Goal: Check status: Check status

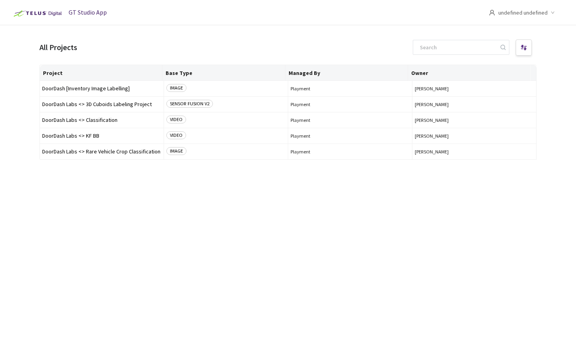
click at [31, 11] on img at bounding box center [36, 13] width 55 height 13
click at [43, 24] on div "GT Studio App" at bounding box center [57, 13] width 97 height 26
click at [39, 16] on img at bounding box center [36, 13] width 55 height 13
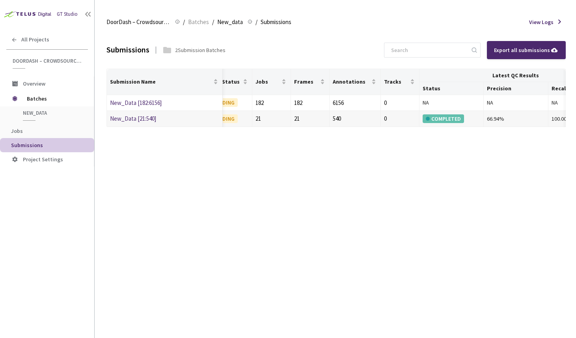
scroll to position [0, 127]
click at [446, 123] on div "COMPLETED" at bounding box center [440, 118] width 41 height 9
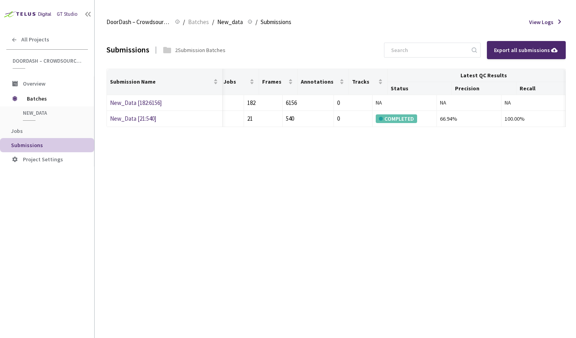
scroll to position [0, 178]
click at [501, 117] on td "100.00%" at bounding box center [533, 119] width 64 height 16
click at [511, 119] on div "100.00%" at bounding box center [533, 118] width 58 height 9
click at [437, 116] on td "66.94%" at bounding box center [469, 119] width 64 height 16
click at [185, 49] on div "2 Submission Batches" at bounding box center [200, 50] width 50 height 8
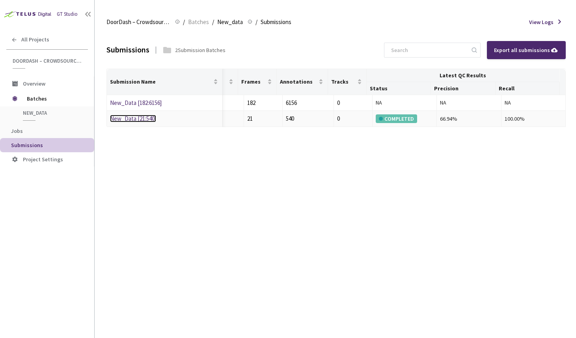
click at [134, 119] on link "New_Data [21:540]" at bounding box center [133, 118] width 46 height 7
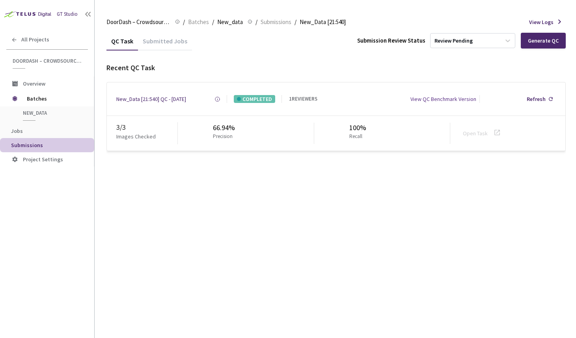
click at [457, 101] on div "View QC Benchmark Version" at bounding box center [443, 99] width 66 height 8
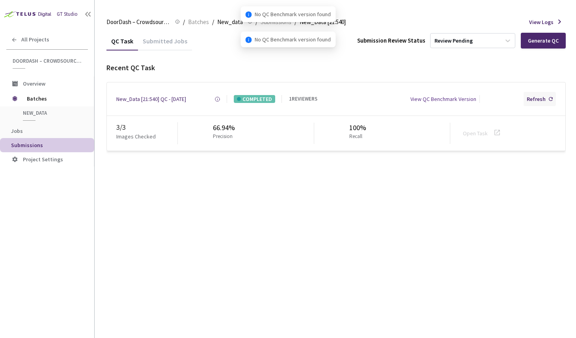
click at [546, 102] on div "Refresh" at bounding box center [539, 99] width 32 height 14
click at [532, 233] on div "QC Task Submitted Jobs Submission Review Status Review Pending Generate QC Rece…" at bounding box center [335, 185] width 459 height 306
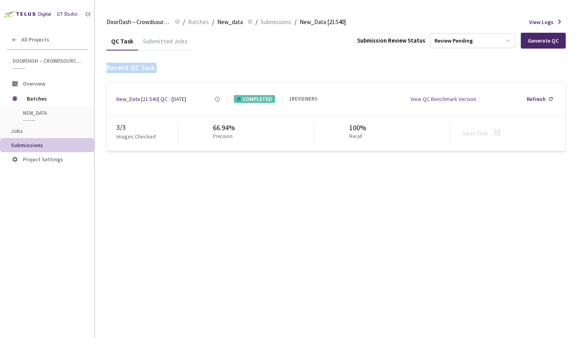
drag, startPoint x: 102, startPoint y: 76, endPoint x: 101, endPoint y: 71, distance: 4.5
click at [101, 71] on main "DoorDash – Crowdsource Catalog Annotation DoorDash – Crowdsource Catalog Annota…" at bounding box center [335, 169] width 481 height 338
click at [68, 98] on span "Batches" at bounding box center [54, 99] width 54 height 16
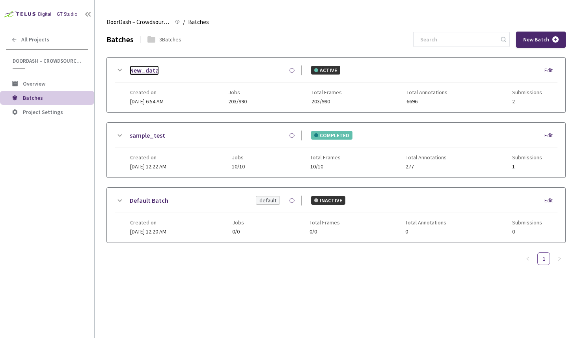
click at [147, 72] on link "New_data" at bounding box center [144, 70] width 29 height 10
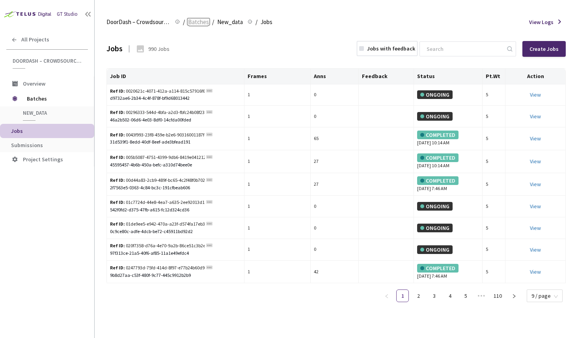
click at [204, 24] on span "Batches" at bounding box center [198, 21] width 21 height 9
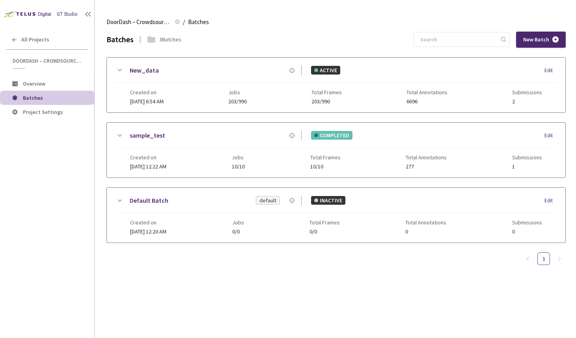
click at [57, 81] on span "Overview" at bounding box center [55, 83] width 65 height 7
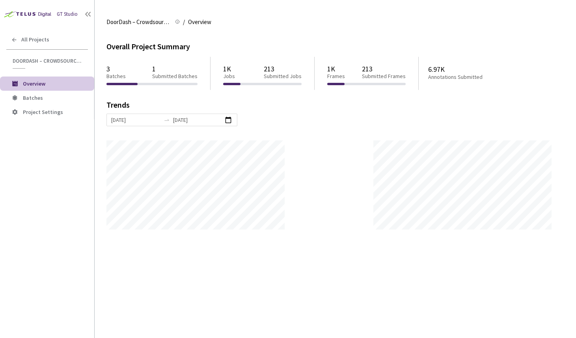
scroll to position [338, 576]
click at [58, 97] on span "Batches" at bounding box center [55, 98] width 65 height 7
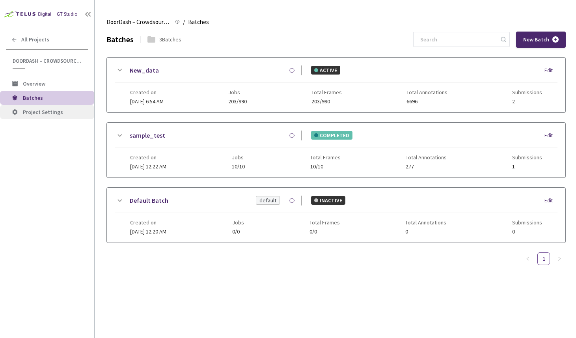
click at [56, 113] on span "Project Settings" at bounding box center [43, 111] width 40 height 7
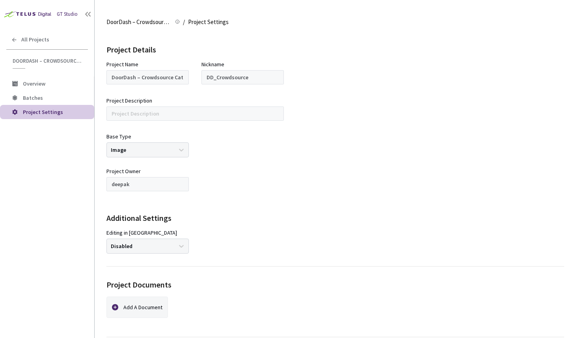
click at [55, 110] on span "Project Settings" at bounding box center [43, 111] width 40 height 7
click at [57, 99] on span "Batches" at bounding box center [55, 98] width 65 height 7
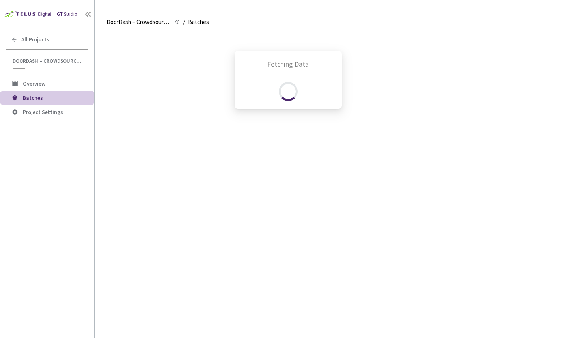
click at [44, 72] on div "Fetching Data" at bounding box center [288, 169] width 576 height 338
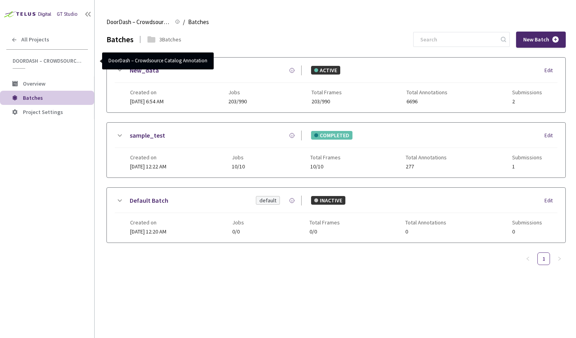
click at [30, 59] on span "DoorDash – Crowdsource Catalog Annotation" at bounding box center [48, 61] width 71 height 7
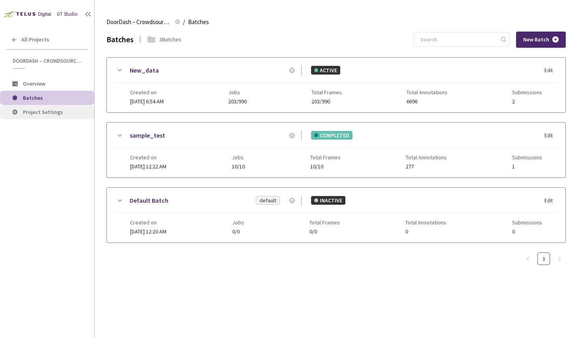
click at [65, 111] on span "Project Settings" at bounding box center [55, 112] width 65 height 7
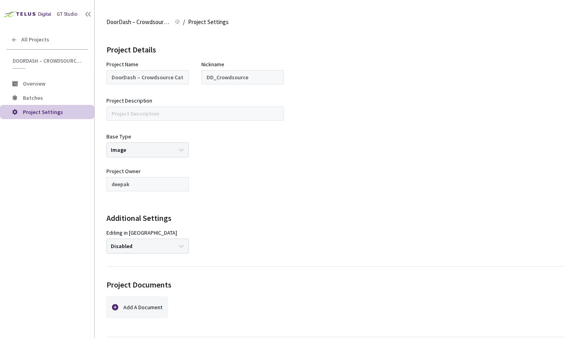
scroll to position [94, 0]
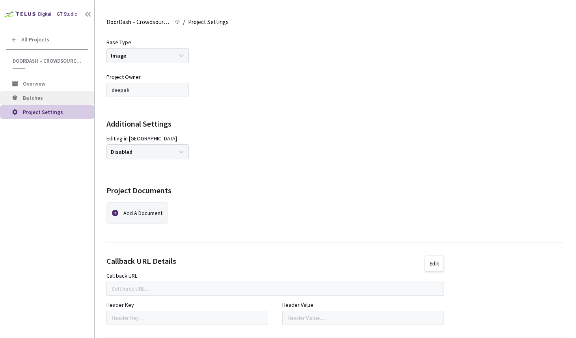
click at [63, 101] on span "Batches" at bounding box center [55, 98] width 65 height 7
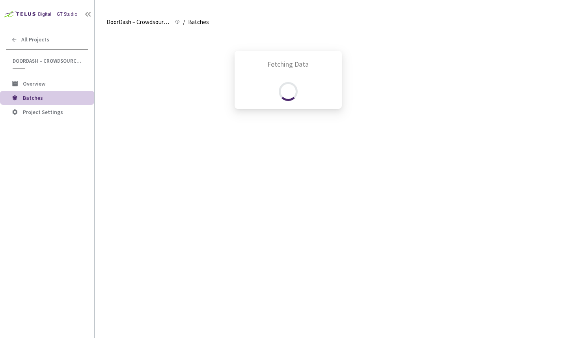
click at [61, 82] on div "Fetching Data" at bounding box center [288, 169] width 576 height 338
click at [58, 83] on div "Fetching Data" at bounding box center [288, 169] width 576 height 338
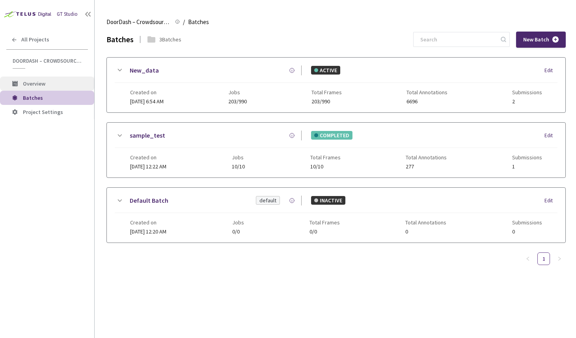
click at [58, 83] on span "Overview" at bounding box center [55, 83] width 65 height 7
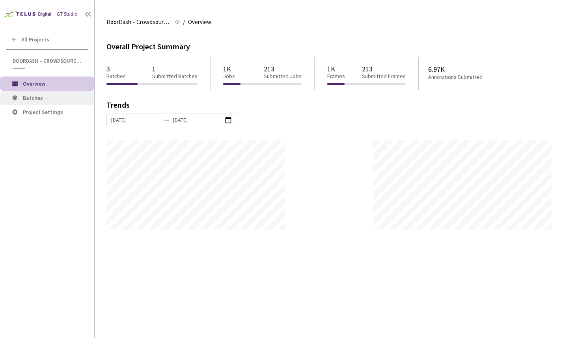
click at [51, 101] on li "Batches" at bounding box center [47, 98] width 94 height 14
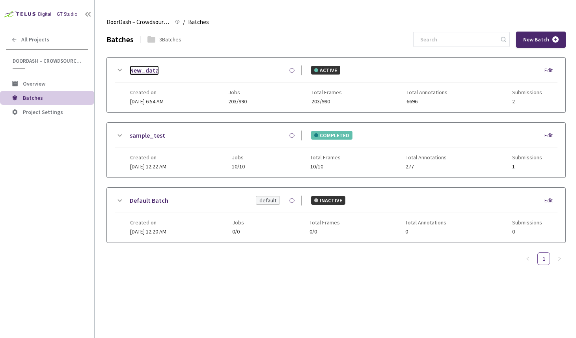
click at [146, 68] on link "New_data" at bounding box center [144, 70] width 29 height 10
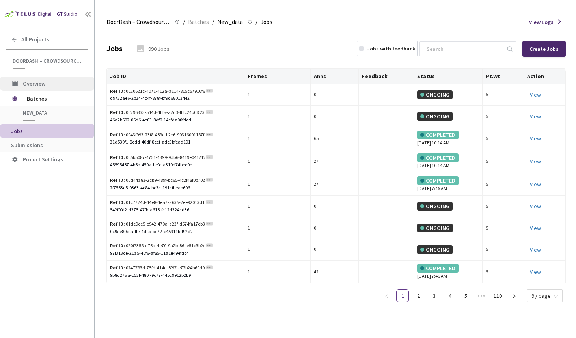
click at [39, 82] on span "Overview" at bounding box center [34, 83] width 22 height 7
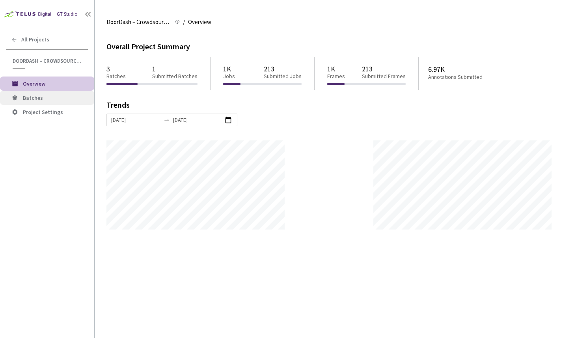
scroll to position [338, 576]
click at [42, 95] on span "Batches" at bounding box center [55, 98] width 65 height 7
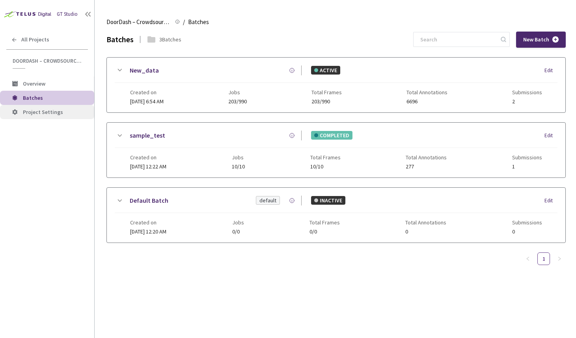
click at [42, 110] on span "Project Settings" at bounding box center [43, 111] width 40 height 7
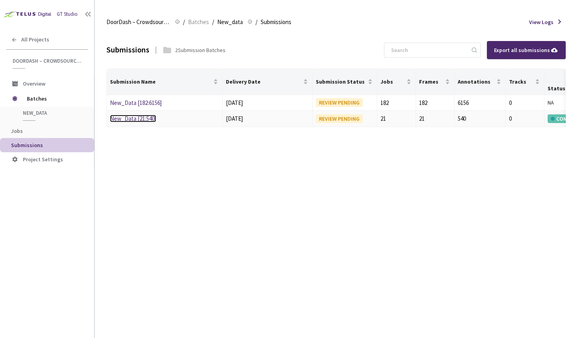
click at [138, 120] on link "New_Data [21:540]" at bounding box center [133, 118] width 46 height 7
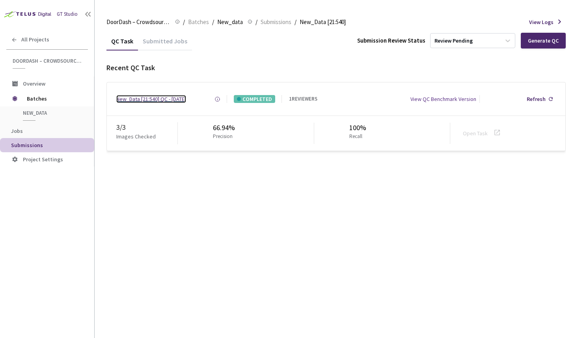
click at [151, 101] on div "New_Data [21:540] QC - [DATE]" at bounding box center [151, 99] width 70 height 8
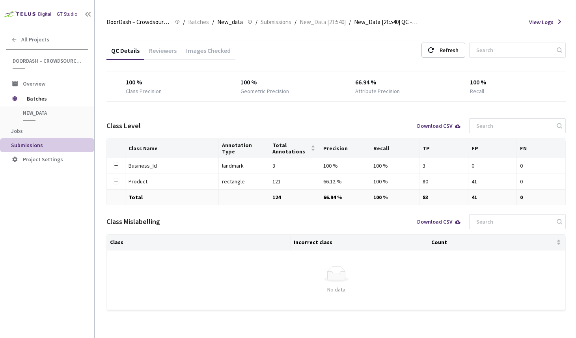
click at [160, 53] on div "Reviewers" at bounding box center [162, 52] width 37 height 13
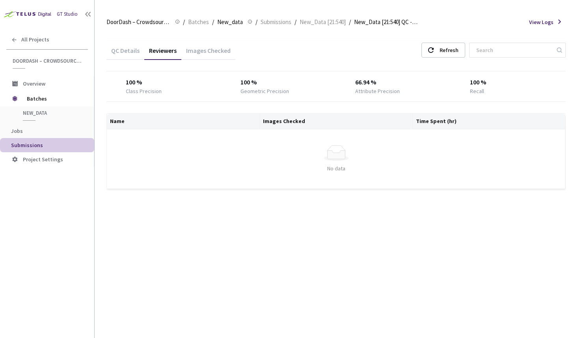
click at [197, 52] on div "Images Checked" at bounding box center [208, 52] width 54 height 13
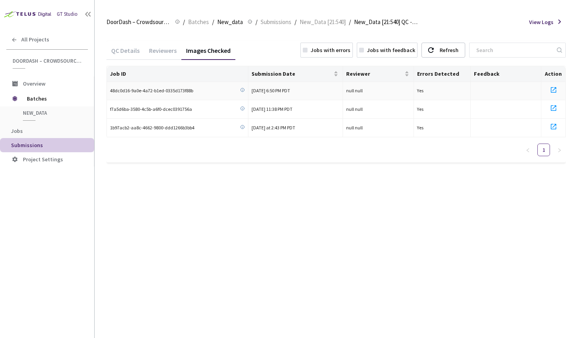
click at [175, 93] on span "48dc0d16-9a0e-4a72-b1ed-0335d173f88b" at bounding box center [151, 90] width 83 height 7
click at [139, 90] on span "48dc0d16-9a0e-4a72-b1ed-0335d173f88b" at bounding box center [151, 90] width 83 height 7
click at [554, 87] on icon at bounding box center [553, 90] width 6 height 6
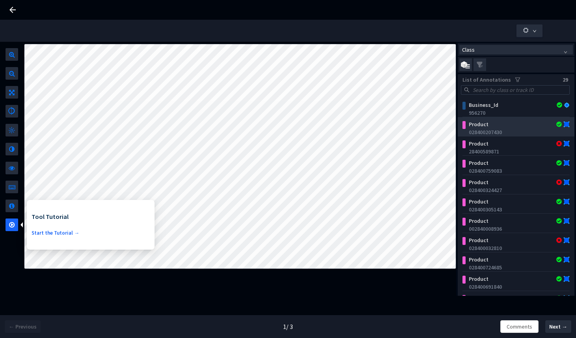
click at [504, 124] on div "Product" at bounding box center [507, 124] width 84 height 8
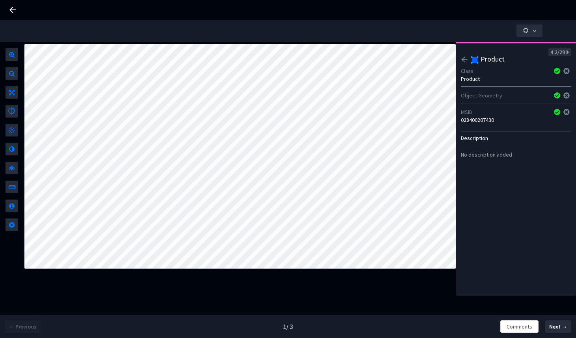
click at [463, 59] on icon "arrow-left" at bounding box center [464, 60] width 6 height 6
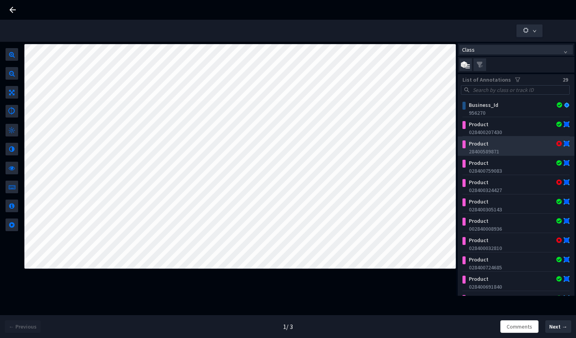
click at [511, 149] on div "28400589871" at bounding box center [517, 151] width 98 height 8
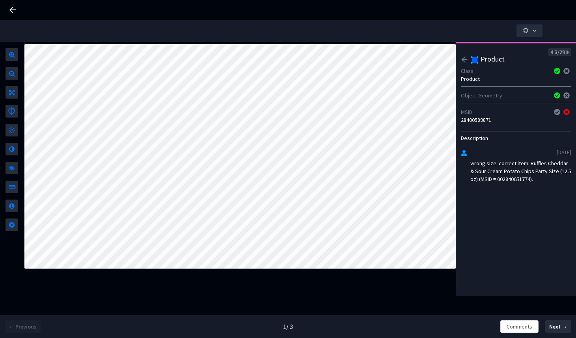
click at [548, 54] on div "3/29" at bounding box center [559, 52] width 23 height 8
click at [465, 60] on icon "arrow-left" at bounding box center [464, 59] width 7 height 7
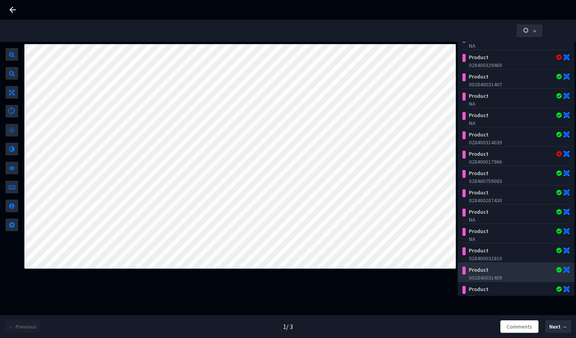
scroll to position [277, 0]
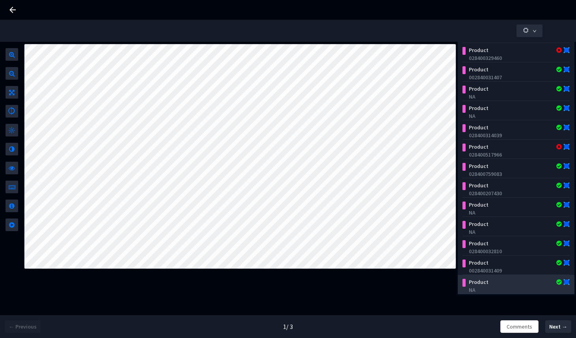
click at [500, 287] on div "NA" at bounding box center [517, 290] width 98 height 8
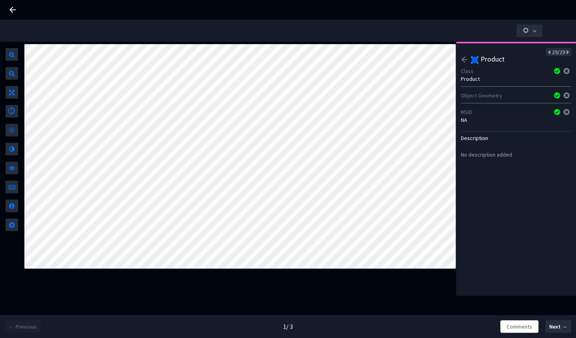
click at [461, 60] on icon "arrow-left" at bounding box center [464, 59] width 7 height 7
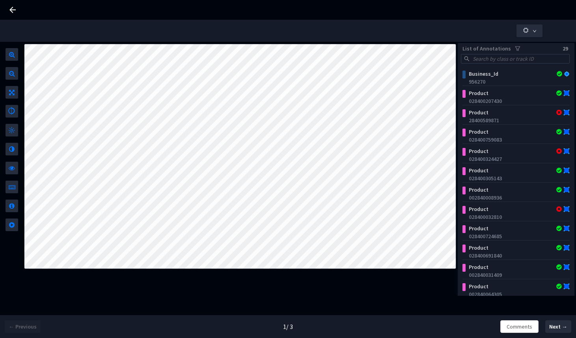
scroll to position [29, 0]
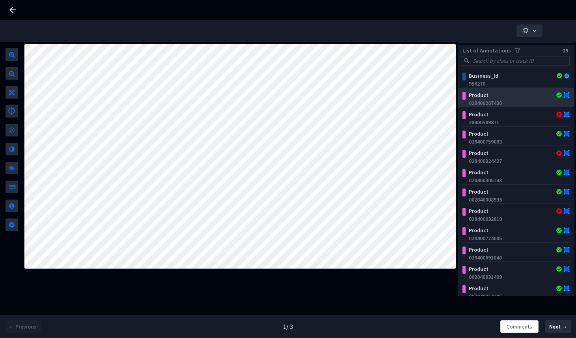
click at [503, 102] on div "028400207430" at bounding box center [517, 103] width 98 height 8
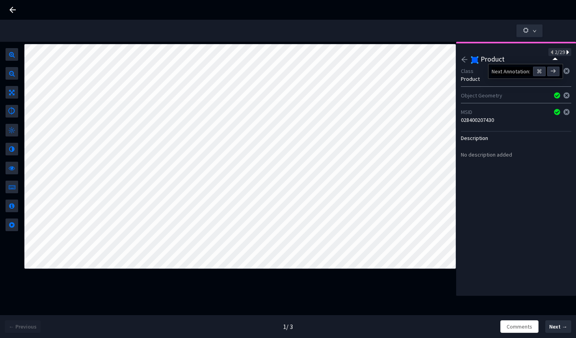
click at [565, 52] on icon at bounding box center [567, 53] width 4 height 6
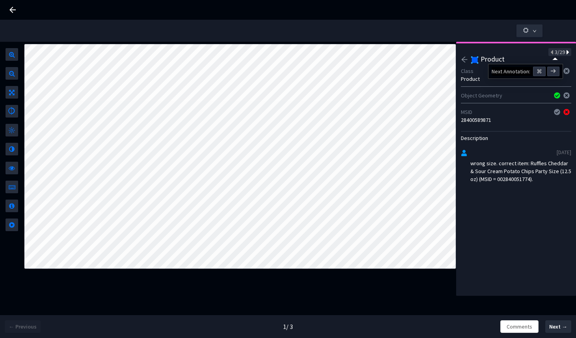
click at [565, 52] on icon at bounding box center [567, 53] width 4 height 6
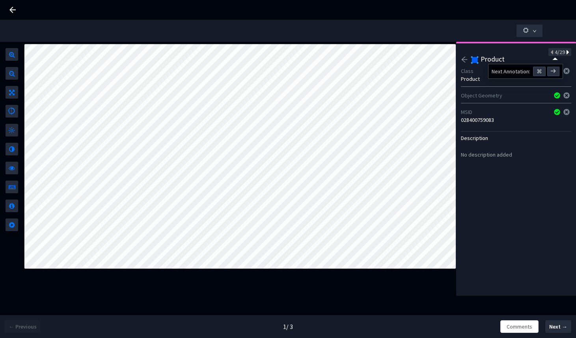
click at [565, 52] on icon at bounding box center [567, 53] width 4 height 6
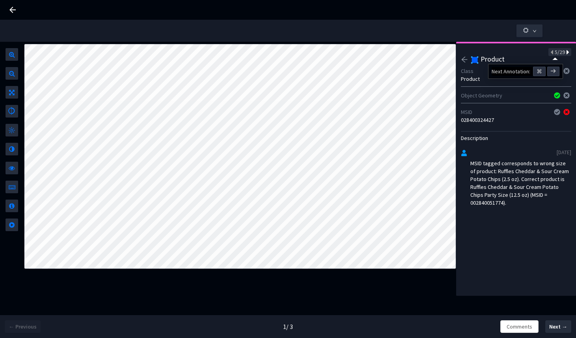
click at [565, 52] on icon at bounding box center [567, 53] width 4 height 6
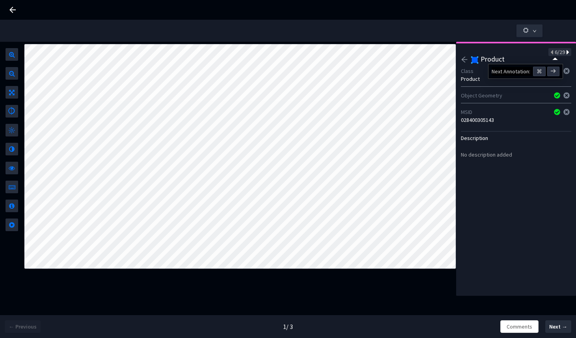
click at [565, 52] on icon at bounding box center [567, 53] width 4 height 6
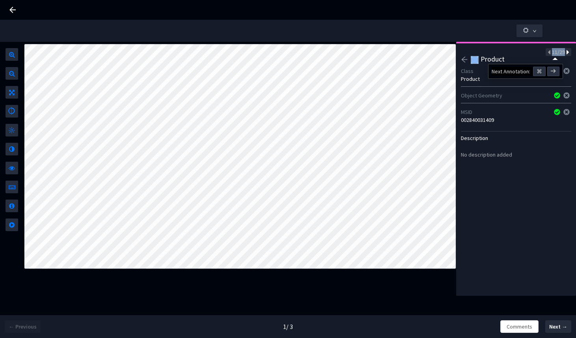
click at [565, 52] on icon at bounding box center [567, 53] width 4 height 6
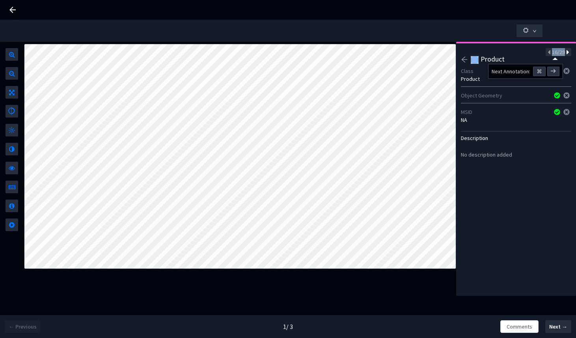
click at [565, 52] on icon at bounding box center [567, 53] width 4 height 6
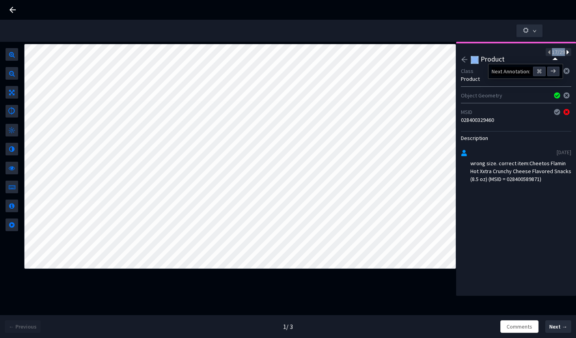
click at [565, 52] on icon at bounding box center [567, 53] width 4 height 6
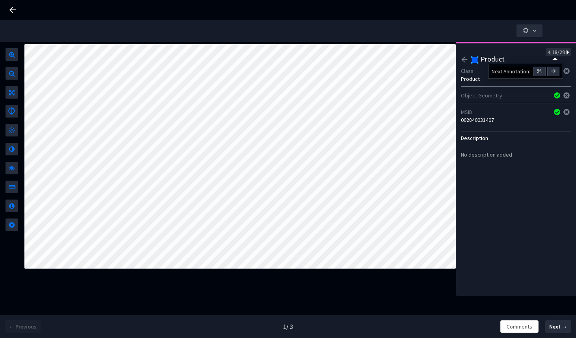
click at [565, 52] on icon at bounding box center [567, 53] width 4 height 6
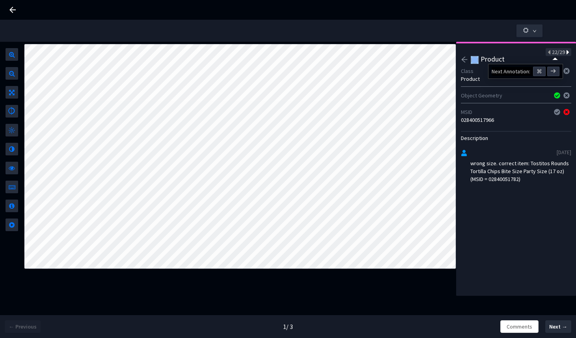
click at [565, 52] on icon at bounding box center [567, 53] width 4 height 6
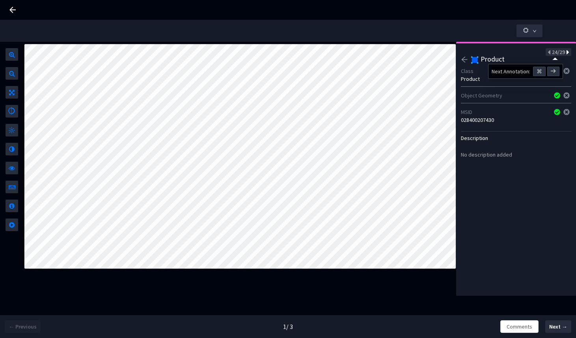
click at [565, 52] on icon at bounding box center [567, 53] width 4 height 6
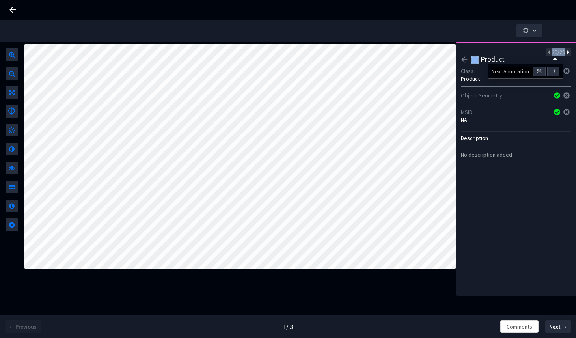
click at [565, 52] on icon at bounding box center [567, 53] width 4 height 6
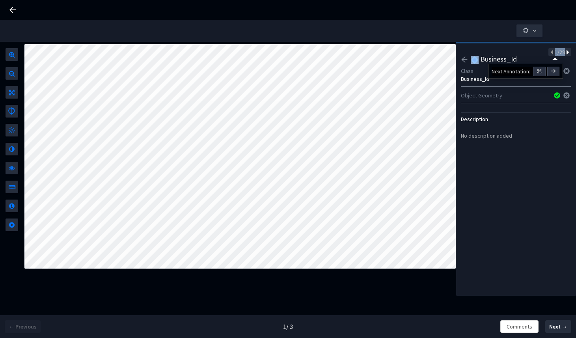
click at [565, 52] on icon at bounding box center [567, 53] width 4 height 6
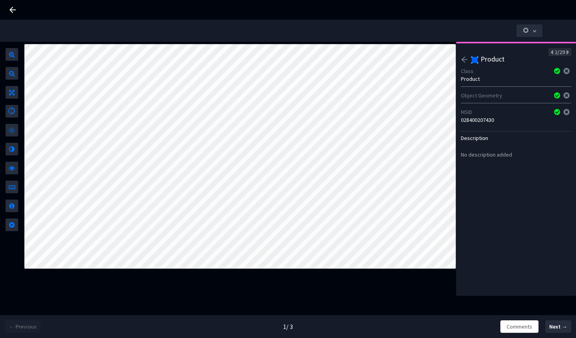
click at [464, 58] on icon "arrow-left" at bounding box center [464, 59] width 7 height 7
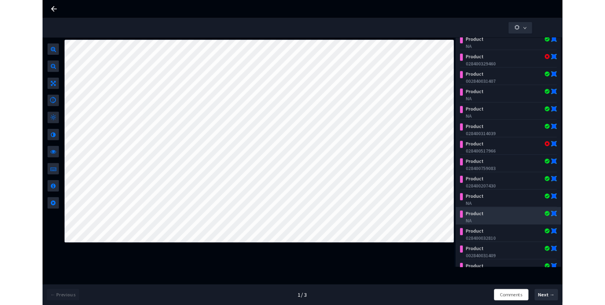
scroll to position [277, 0]
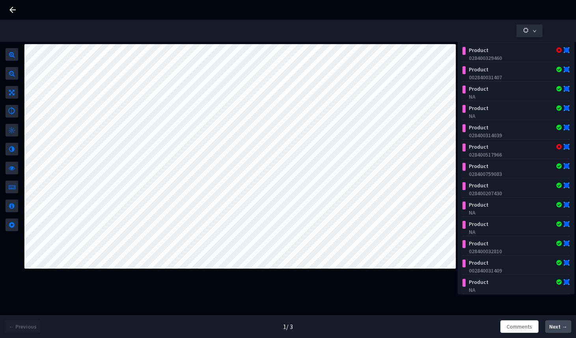
click at [547, 324] on button "Next →" at bounding box center [558, 326] width 26 height 13
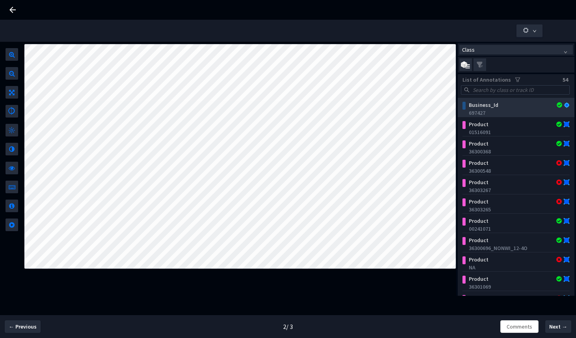
click at [482, 106] on div "Business_Id" at bounding box center [507, 105] width 84 height 8
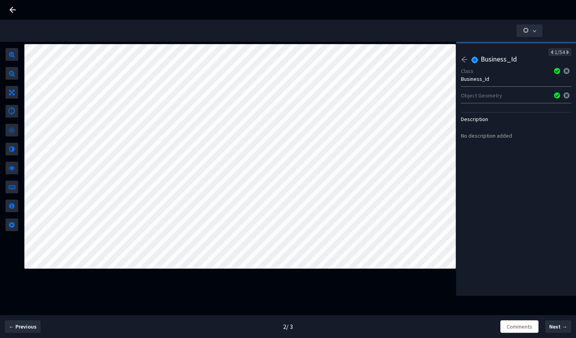
click at [464, 60] on icon "arrow-left" at bounding box center [464, 59] width 7 height 7
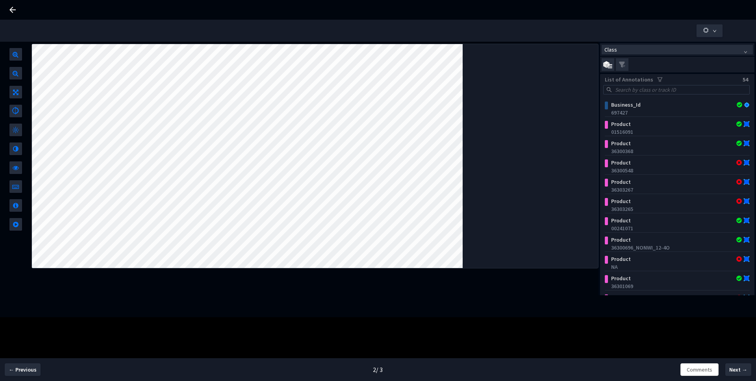
click at [373, 318] on div "Class List of Annotations 54 Business_Id 697427 Product 01516091 Product 363003…" at bounding box center [378, 210] width 756 height 381
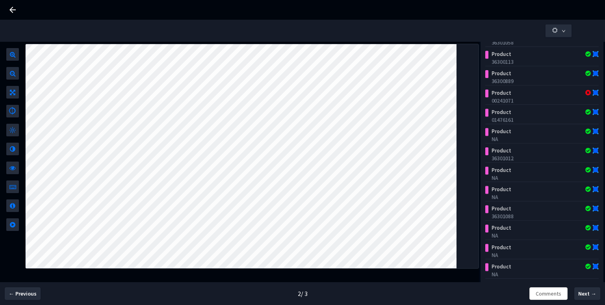
scroll to position [276, 0]
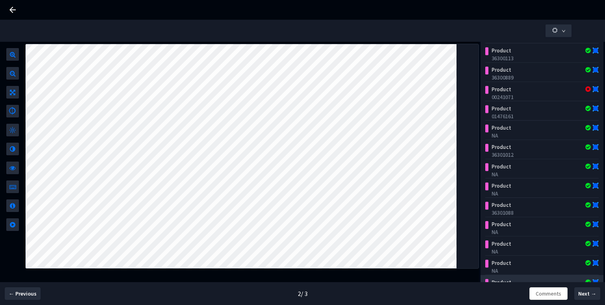
click at [513, 279] on div "Product" at bounding box center [533, 282] width 88 height 8
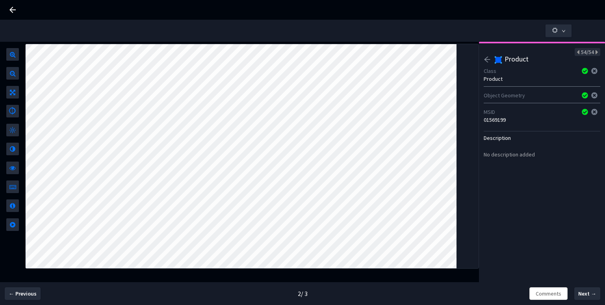
click at [489, 63] on div at bounding box center [489, 60] width 10 height 9
click at [486, 62] on icon "arrow-left" at bounding box center [487, 59] width 7 height 7
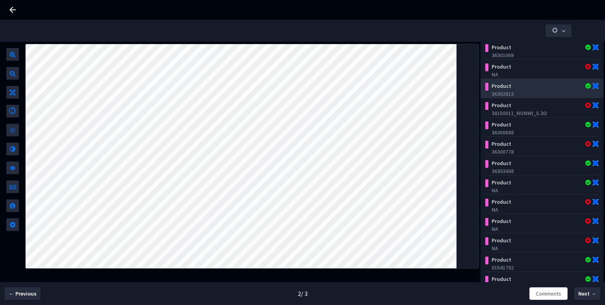
scroll to position [230, 0]
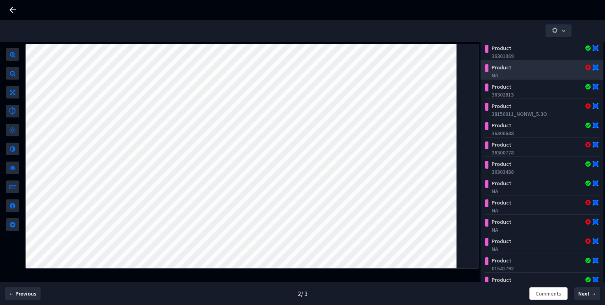
click at [513, 70] on div "Product" at bounding box center [533, 67] width 88 height 8
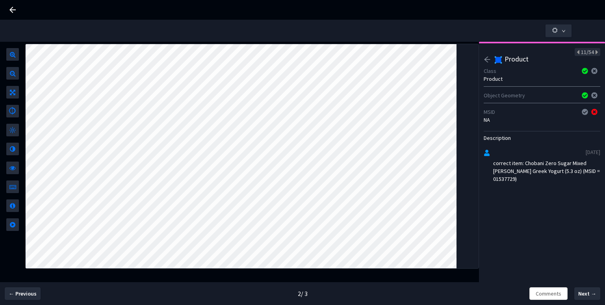
click at [485, 58] on icon "arrow-left" at bounding box center [487, 59] width 7 height 7
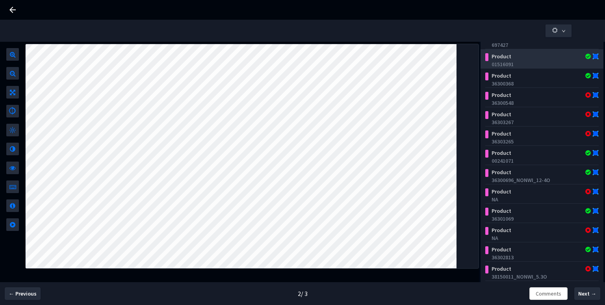
scroll to position [0, 0]
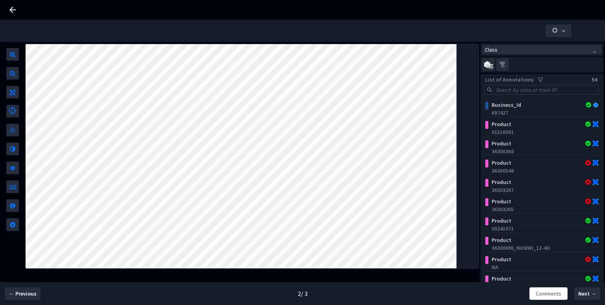
click at [538, 77] on icon "filter" at bounding box center [540, 79] width 5 height 4
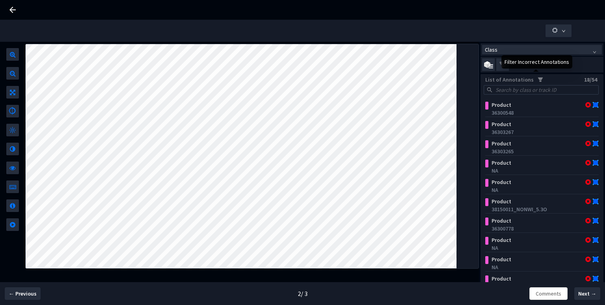
click at [538, 78] on icon "filter" at bounding box center [540, 79] width 5 height 4
click at [538, 78] on icon "filter" at bounding box center [541, 80] width 6 height 6
click at [538, 78] on icon "filter" at bounding box center [540, 79] width 5 height 4
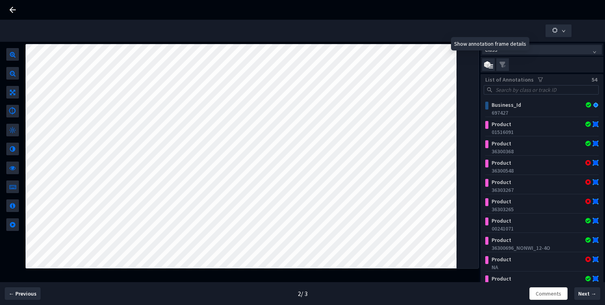
click at [491, 67] on img at bounding box center [488, 64] width 9 height 7
click at [0, 0] on input "checkbox" at bounding box center [0, 0] width 0 height 0
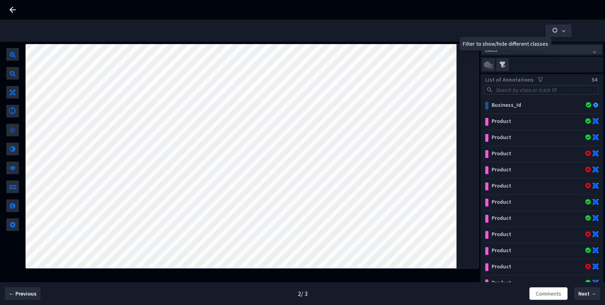
click at [502, 64] on img at bounding box center [503, 64] width 6 height 6
click at [0, 0] on input "checkbox" at bounding box center [0, 0] width 0 height 0
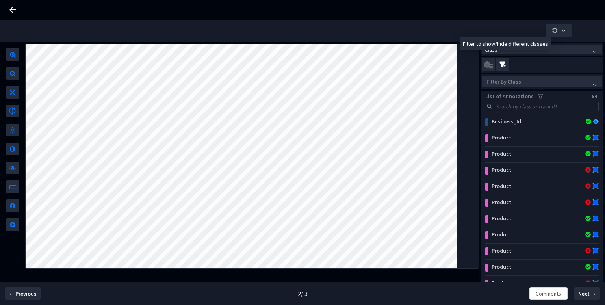
click at [520, 81] on div at bounding box center [538, 81] width 109 height 7
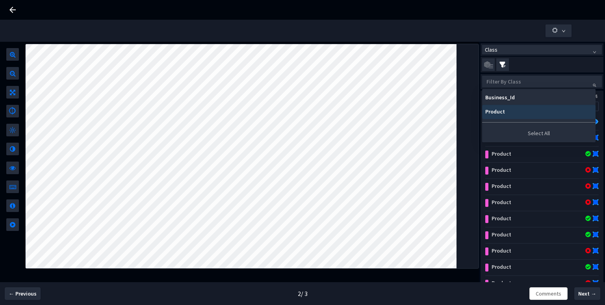
click at [517, 112] on div "Product" at bounding box center [538, 112] width 107 height 6
click at [533, 136] on div "Select All" at bounding box center [538, 133] width 113 height 15
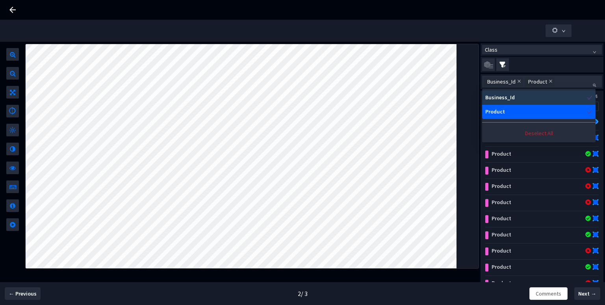
click at [575, 95] on icon "check" at bounding box center [590, 98] width 6 height 6
click at [532, 132] on div "Select All" at bounding box center [538, 133] width 113 height 15
click at [547, 95] on div "Business_Id" at bounding box center [536, 98] width 102 height 6
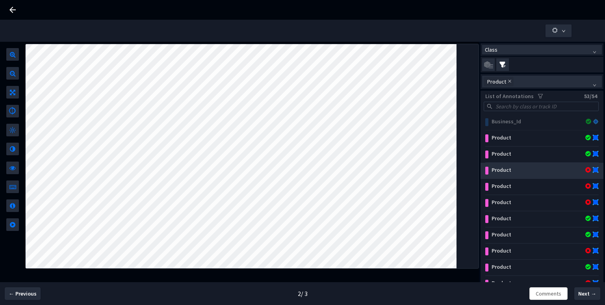
click at [526, 166] on div "Product" at bounding box center [533, 170] width 88 height 8
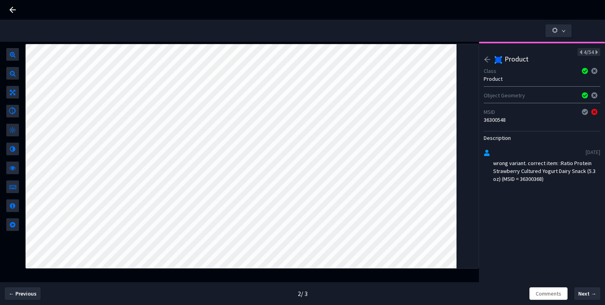
click at [490, 63] on div at bounding box center [489, 60] width 10 height 9
click at [488, 61] on icon "arrow-left" at bounding box center [487, 59] width 7 height 7
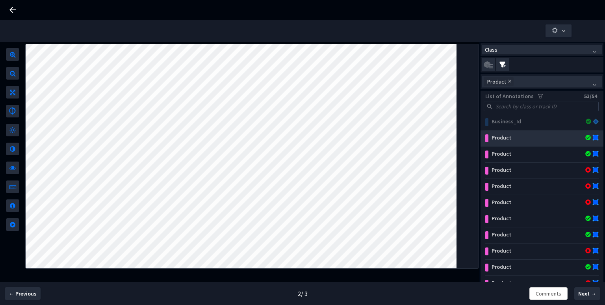
click at [538, 136] on div "Product" at bounding box center [533, 138] width 88 height 8
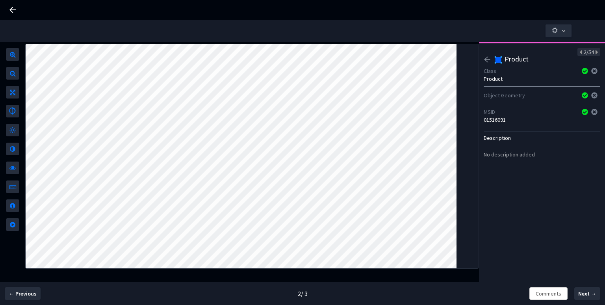
click at [490, 62] on icon "arrow-left" at bounding box center [487, 59] width 7 height 7
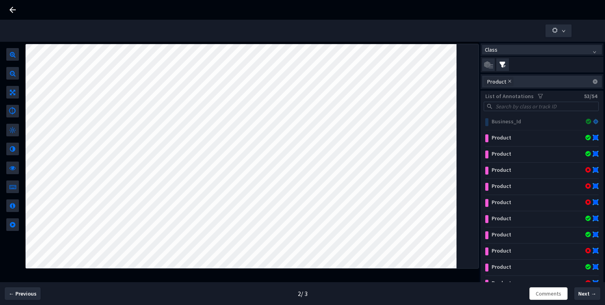
click at [509, 81] on icon "close" at bounding box center [509, 81] width 3 height 3
click at [504, 68] on span at bounding box center [502, 64] width 13 height 13
click at [0, 0] on input "checkbox" at bounding box center [0, 0] width 0 height 0
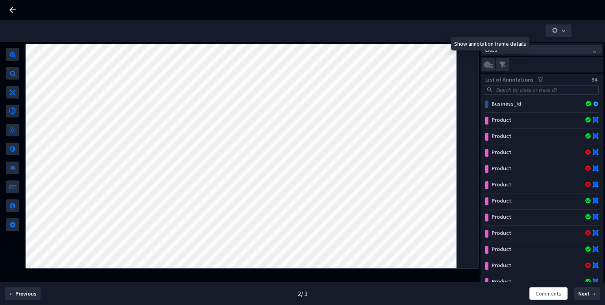
click at [496, 67] on label at bounding box center [489, 64] width 14 height 13
click at [0, 0] on input "checkbox" at bounding box center [0, 0] width 0 height 0
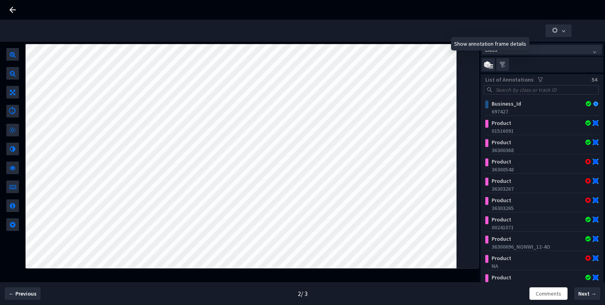
click at [492, 67] on img at bounding box center [488, 64] width 9 height 7
click at [0, 0] on input "checkbox" at bounding box center [0, 0] width 0 height 0
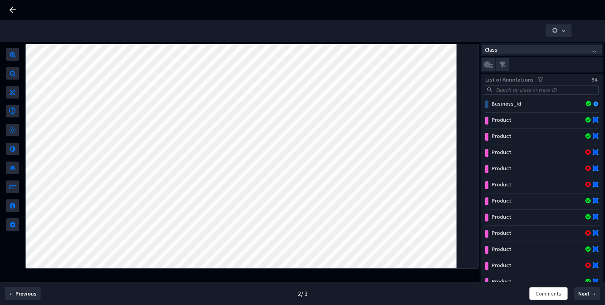
click at [538, 81] on icon "filter" at bounding box center [541, 80] width 6 height 6
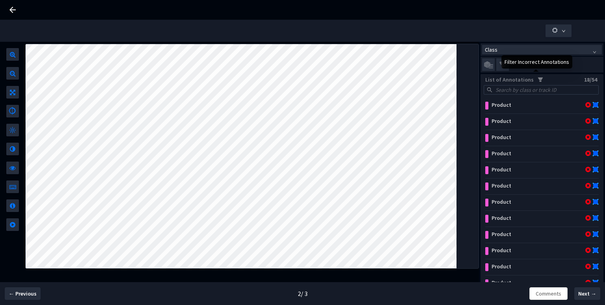
scroll to position [0, 0]
click at [538, 81] on icon "filter" at bounding box center [541, 80] width 6 height 6
click at [553, 48] on span "Class" at bounding box center [542, 49] width 114 height 9
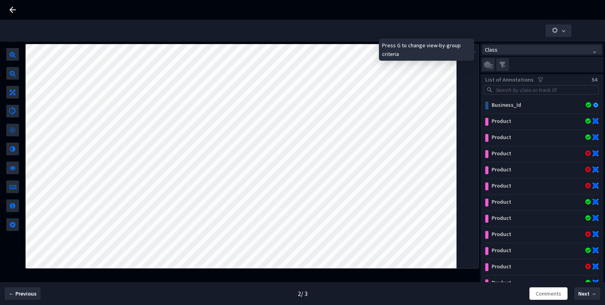
click at [456, 48] on div "Press G to change view-by-group criteria" at bounding box center [426, 50] width 95 height 22
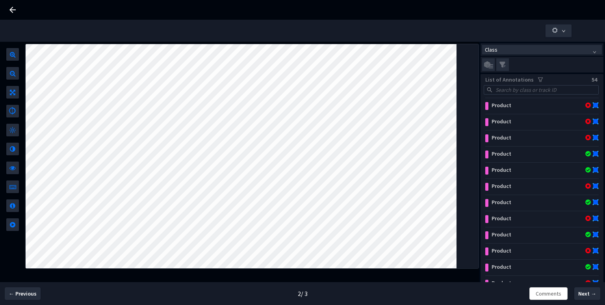
scroll to position [49, 0]
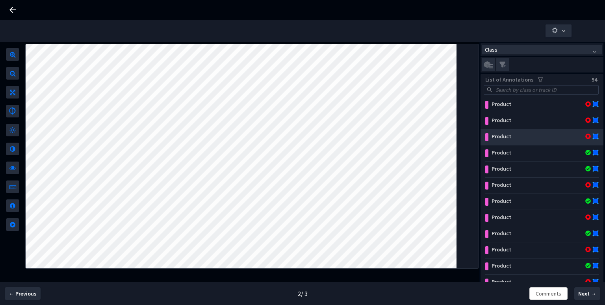
click at [539, 143] on div "Product" at bounding box center [544, 138] width 110 height 14
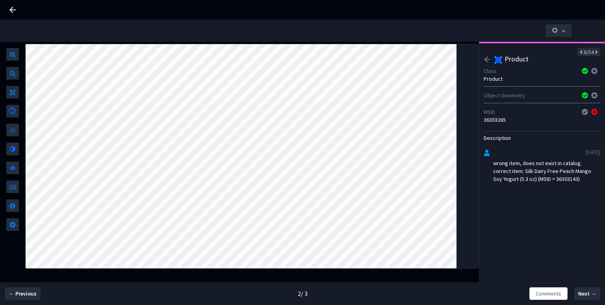
click at [488, 59] on icon "arrow-left" at bounding box center [488, 60] width 6 height 6
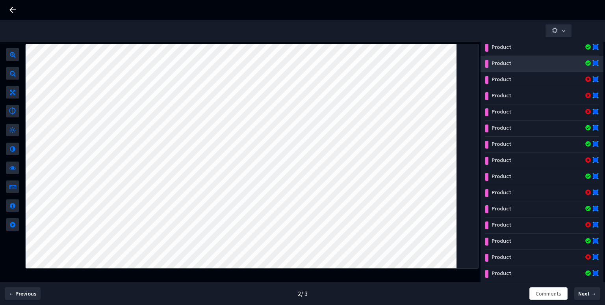
scroll to position [0, 0]
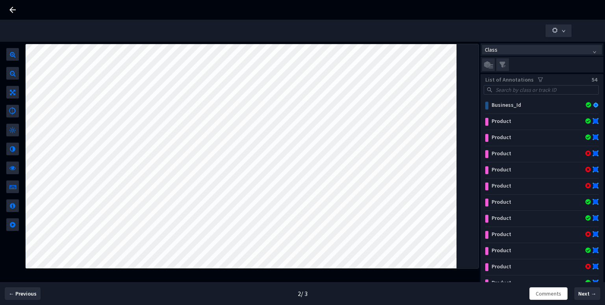
click at [492, 56] on div "Class" at bounding box center [542, 49] width 123 height 13
click at [520, 49] on span "Class" at bounding box center [542, 49] width 114 height 9
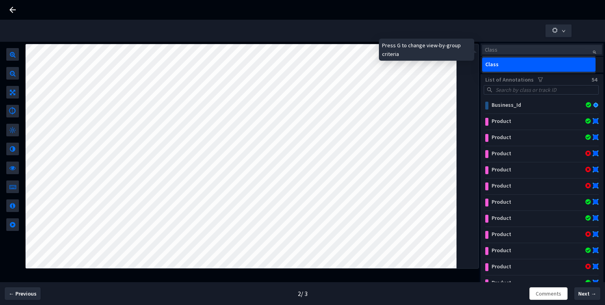
click at [438, 49] on div "Press G to change view-by-group criteria" at bounding box center [426, 50] width 95 height 22
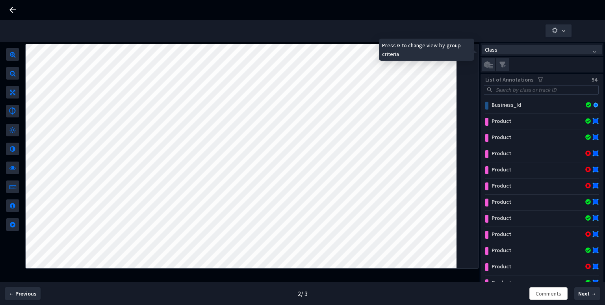
click at [416, 52] on div "Press G to change view-by-group criteria" at bounding box center [426, 50] width 95 height 22
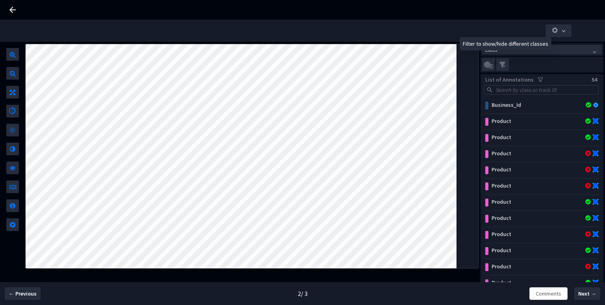
click at [510, 72] on div at bounding box center [542, 65] width 123 height 16
click at [508, 68] on span at bounding box center [502, 64] width 13 height 13
click at [0, 0] on input "checkbox" at bounding box center [0, 0] width 0 height 0
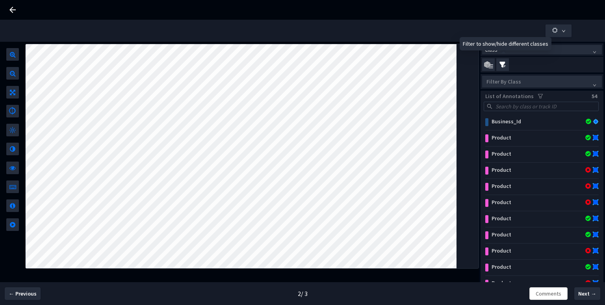
click at [488, 65] on img at bounding box center [488, 64] width 9 height 7
click at [0, 0] on input "checkbox" at bounding box center [0, 0] width 0 height 0
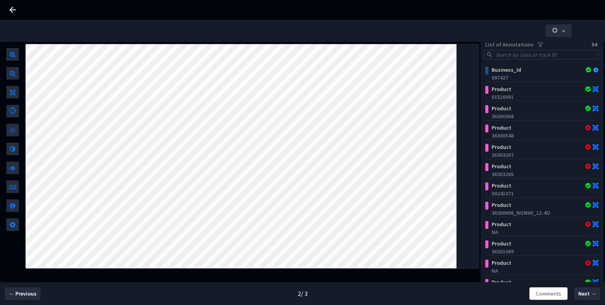
scroll to position [44, 0]
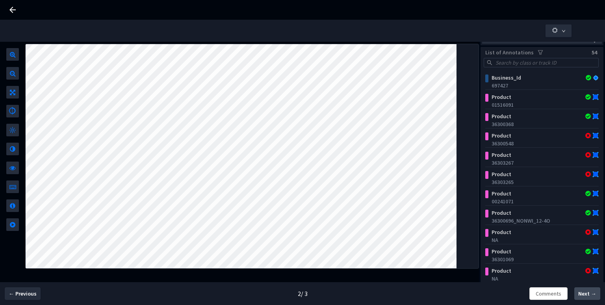
click at [575, 294] on span "Next →" at bounding box center [587, 294] width 18 height 8
